Goal: Transaction & Acquisition: Purchase product/service

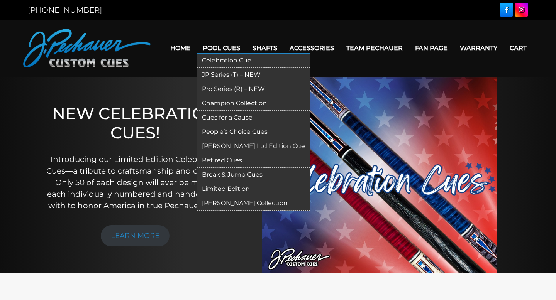
click at [229, 49] on link "Pool Cues" at bounding box center [221, 48] width 50 height 20
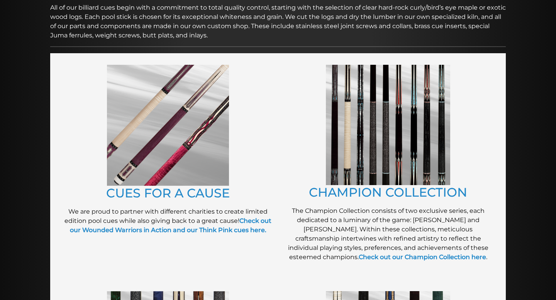
scroll to position [140, 0]
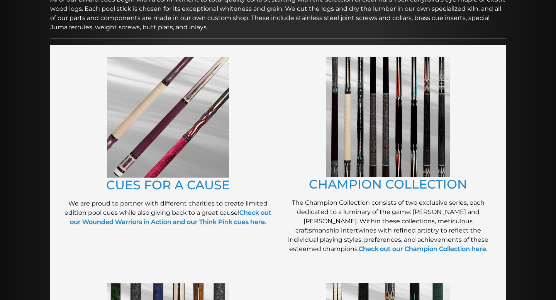
click at [392, 123] on img at bounding box center [388, 117] width 124 height 120
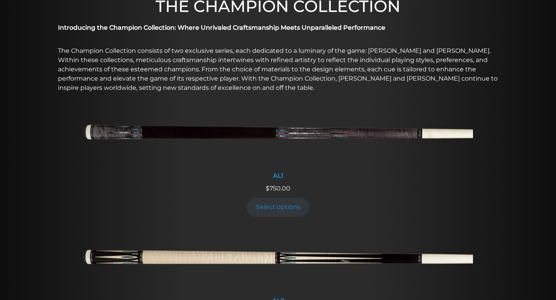
scroll to position [214, 0]
